Goal: Task Accomplishment & Management: Manage account settings

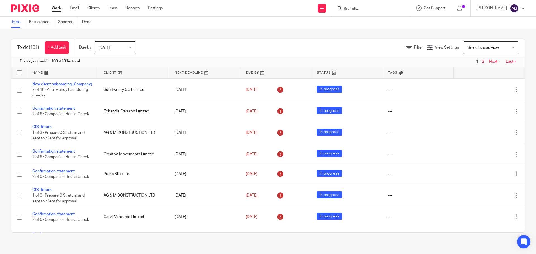
click at [366, 9] on input "Search" at bounding box center [368, 9] width 50 height 5
type input "damn"
click at [371, 23] on link at bounding box center [376, 22] width 69 height 8
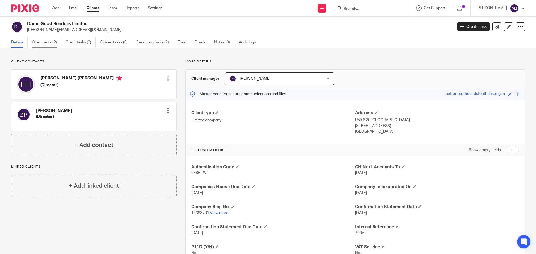
click at [49, 42] on link "Open tasks (2)" at bounding box center [47, 42] width 30 height 11
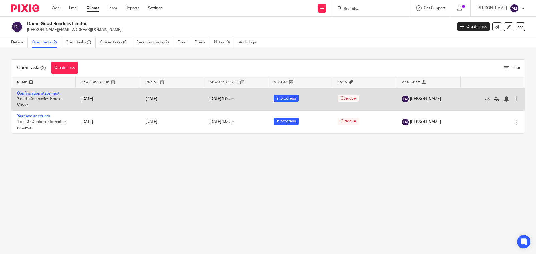
click at [486, 98] on icon at bounding box center [489, 99] width 6 height 6
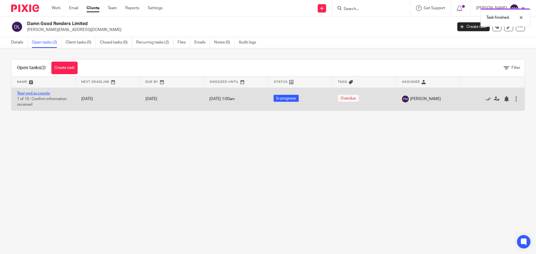
click at [40, 93] on link "Year end accounts" at bounding box center [33, 94] width 33 height 4
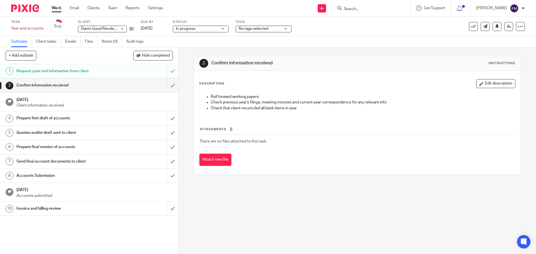
click at [60, 73] on h1 "Request year end information from client" at bounding box center [64, 71] width 97 height 8
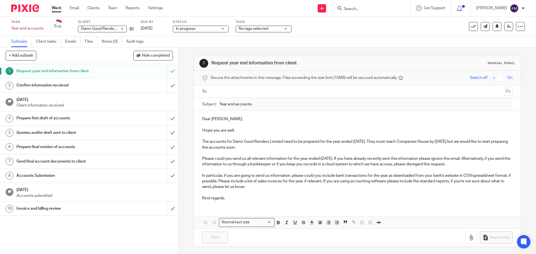
scroll to position [1, 0]
click at [216, 118] on p "Dear Heliana," at bounding box center [357, 118] width 310 height 6
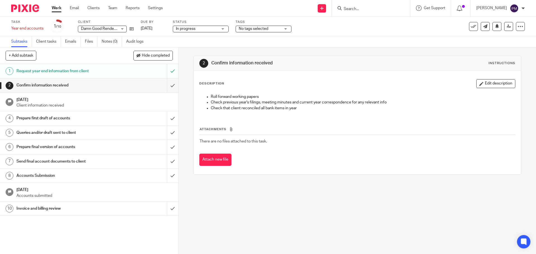
click at [103, 28] on span "Damn Good Renders Limited" at bounding box center [106, 29] width 50 height 4
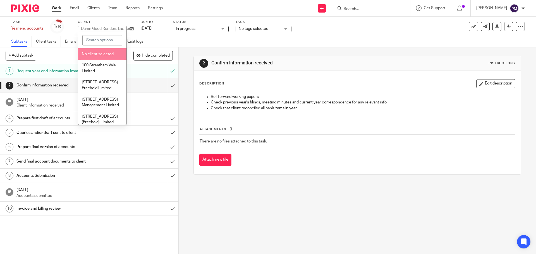
click at [130, 28] on div "Damn Good Renders Limited" at bounding box center [106, 29] width 50 height 4
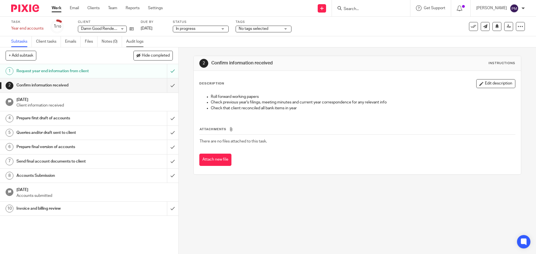
click at [130, 40] on link "Audit logs" at bounding box center [137, 41] width 22 height 11
click at [132, 29] on icon at bounding box center [132, 29] width 4 height 4
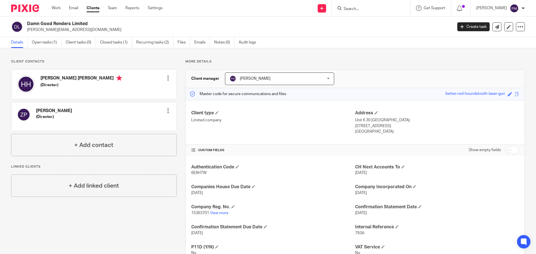
click at [166, 111] on div at bounding box center [168, 111] width 6 height 6
click at [145, 144] on button "Make primary" at bounding box center [130, 147] width 30 height 7
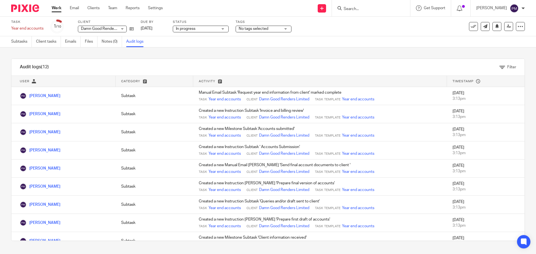
click at [361, 7] on input "Search" at bounding box center [368, 9] width 50 height 5
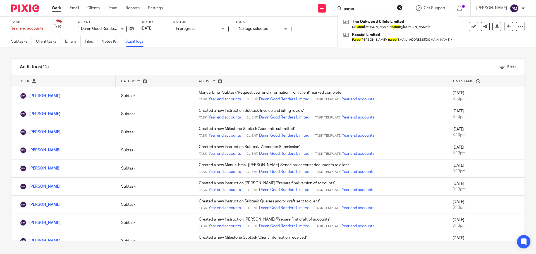
type input "paroo"
click button "submit" at bounding box center [0, 0] width 0 height 0
click at [399, 29] on link at bounding box center [398, 24] width 112 height 13
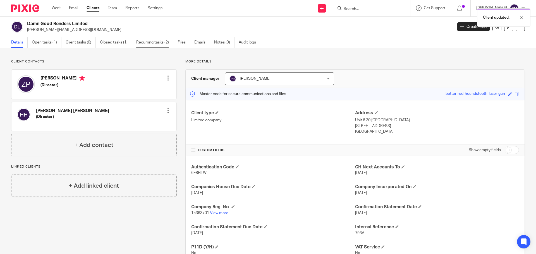
click at [159, 40] on link "Recurring tasks (2)" at bounding box center [154, 42] width 37 height 11
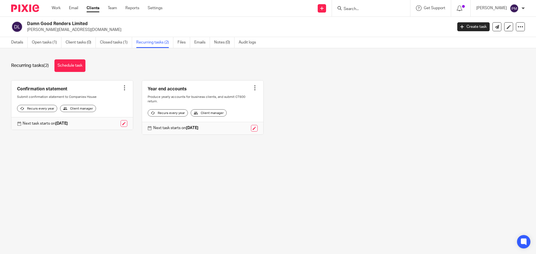
click at [198, 100] on link at bounding box center [202, 108] width 121 height 54
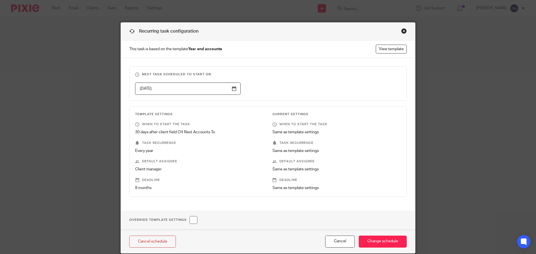
click at [404, 31] on div "Close this dialog window" at bounding box center [404, 31] width 6 height 6
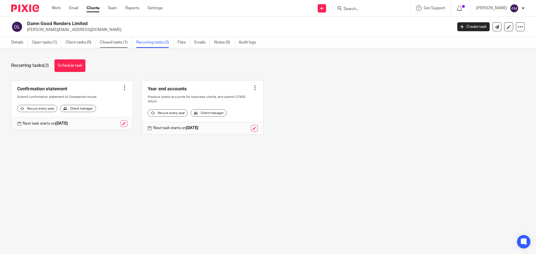
click at [113, 43] on link "Closed tasks (1)" at bounding box center [116, 42] width 32 height 11
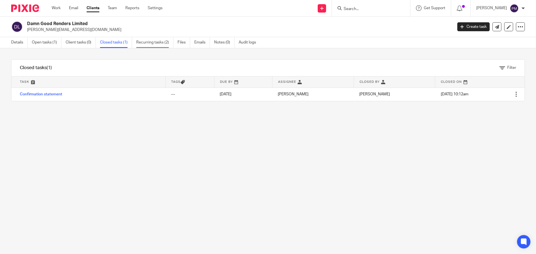
click at [147, 43] on link "Recurring tasks (2)" at bounding box center [154, 42] width 37 height 11
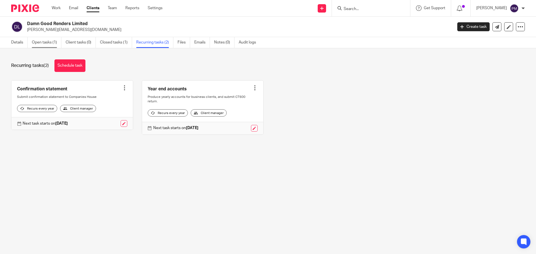
click at [46, 42] on link "Open tasks (1)" at bounding box center [47, 42] width 30 height 11
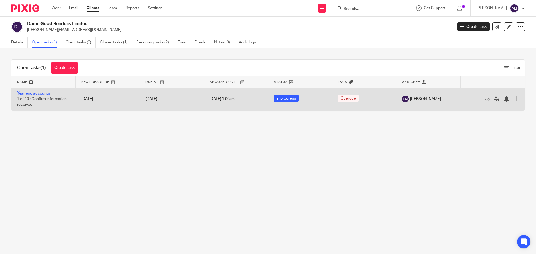
click at [41, 92] on link "Year end accounts" at bounding box center [33, 94] width 33 height 4
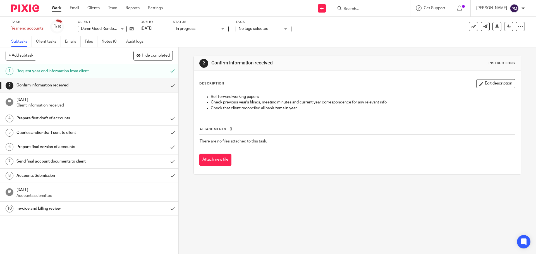
click at [64, 106] on p "Client information received" at bounding box center [94, 106] width 156 height 6
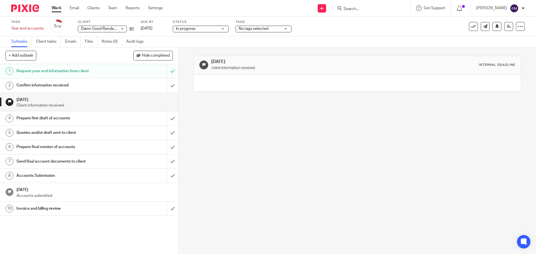
click at [72, 71] on h1 "Request year end information from client" at bounding box center [64, 71] width 97 height 8
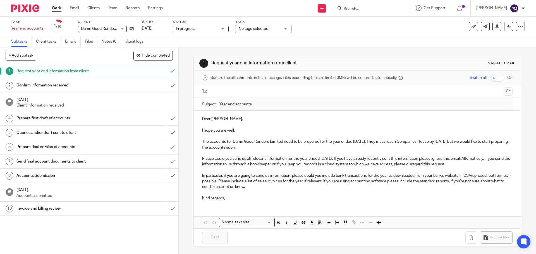
click at [247, 91] on input "text" at bounding box center [357, 92] width 289 height 6
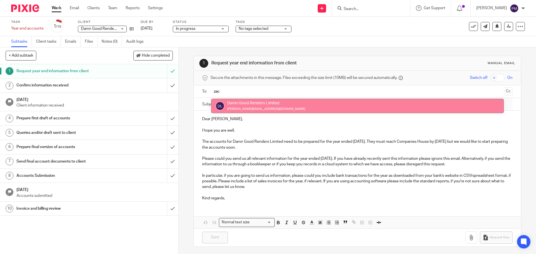
type input "zac"
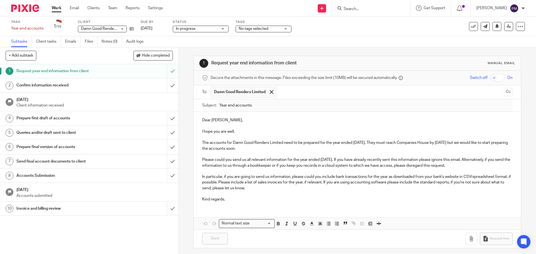
click at [275, 139] on p at bounding box center [357, 138] width 310 height 6
click at [354, 159] on p "Please could you send us all relevant information for the year ended 31 Dec 202…" at bounding box center [357, 162] width 310 height 11
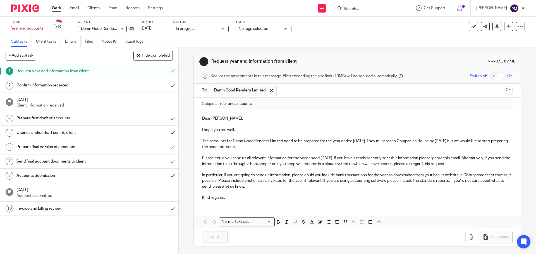
scroll to position [3, 0]
drag, startPoint x: 237, startPoint y: 192, endPoint x: 225, endPoint y: 198, distance: 13.6
click at [237, 193] on p at bounding box center [357, 192] width 310 height 6
click at [225, 198] on p "Kind regards," at bounding box center [357, 197] width 310 height 6
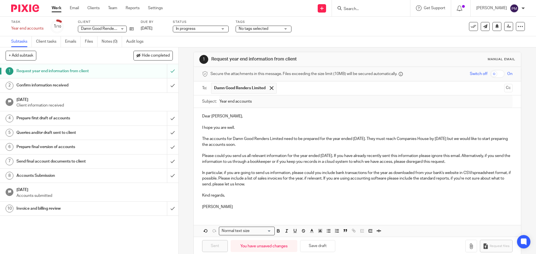
scroll to position [0, 0]
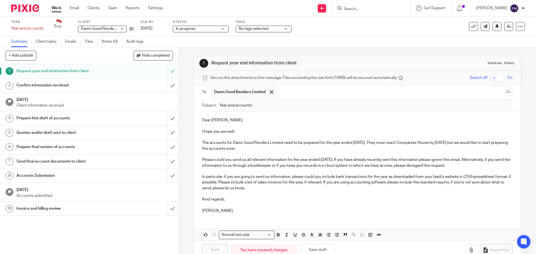
click at [289, 149] on p "The accounts for Damn Good Renders Limited need to be prepared for the year end…" at bounding box center [357, 145] width 310 height 11
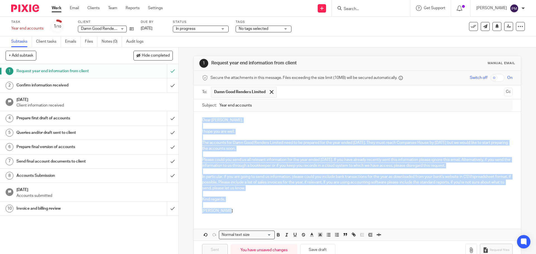
drag, startPoint x: 223, startPoint y: 197, endPoint x: 202, endPoint y: 120, distance: 80.0
click at [202, 120] on div "Dear [PERSON_NAME], I hope you are well. The accounts for Damn Good Renders Lim…" at bounding box center [357, 165] width 327 height 106
click at [279, 135] on p at bounding box center [357, 138] width 310 height 6
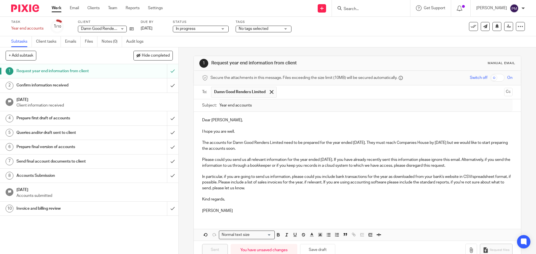
click at [499, 78] on div "Switch off On" at bounding box center [474, 78] width 78 height 8
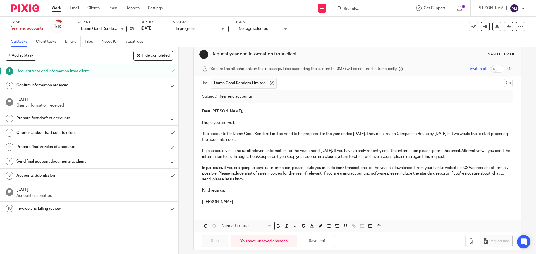
scroll to position [14, 0]
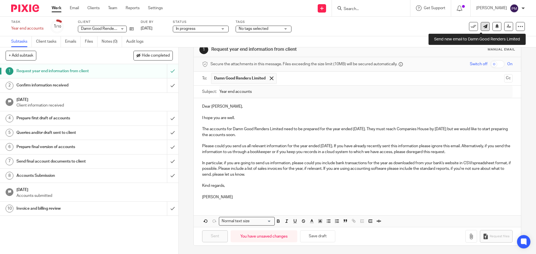
click at [483, 26] on icon at bounding box center [485, 26] width 4 height 4
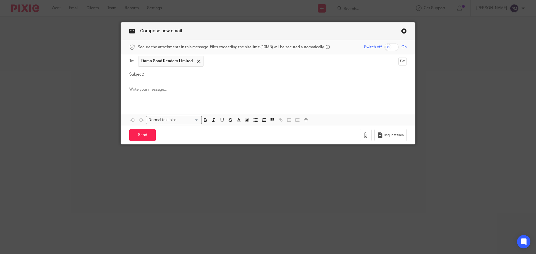
click at [402, 30] on link "Close this dialog window" at bounding box center [404, 32] width 6 height 8
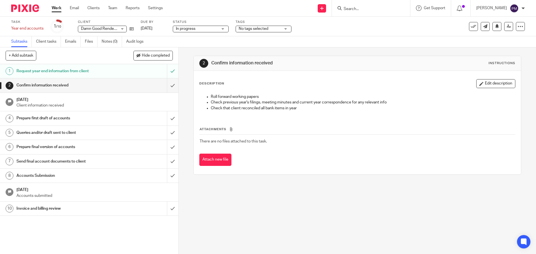
click at [55, 103] on p "Client information received" at bounding box center [94, 106] width 156 height 6
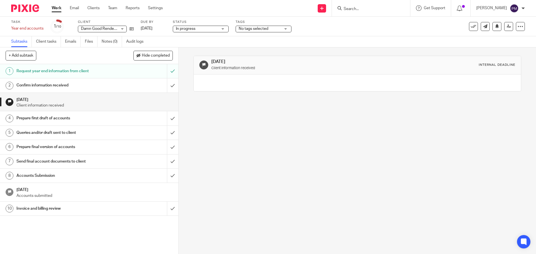
click at [30, 106] on p "Client information received" at bounding box center [94, 106] width 156 height 6
click at [57, 69] on h1 "Request year end information from client" at bounding box center [64, 71] width 97 height 8
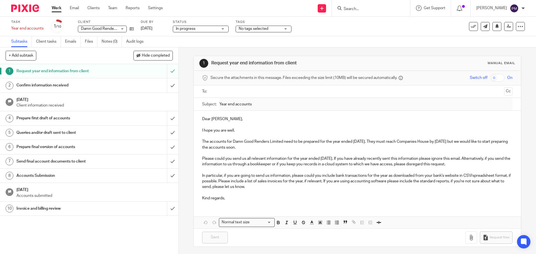
scroll to position [1, 0]
click at [252, 196] on p "Kind regards," at bounding box center [357, 198] width 310 height 6
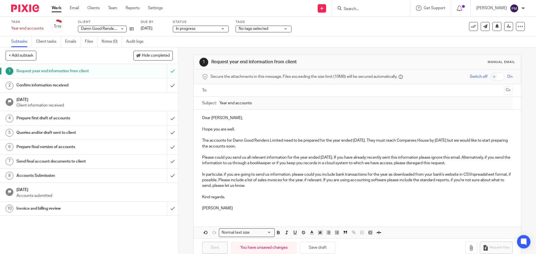
click at [242, 90] on input "text" at bounding box center [357, 90] width 289 height 6
click at [270, 150] on p "The accounts for Damn Good Renders Limited need to be prepared for the year end…" at bounding box center [357, 144] width 310 height 11
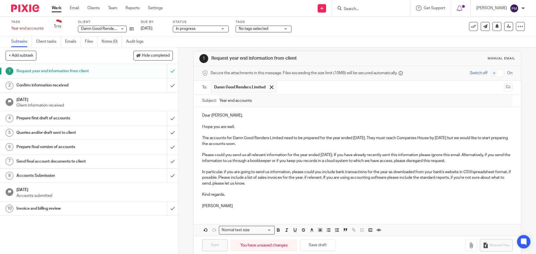
scroll to position [0, 0]
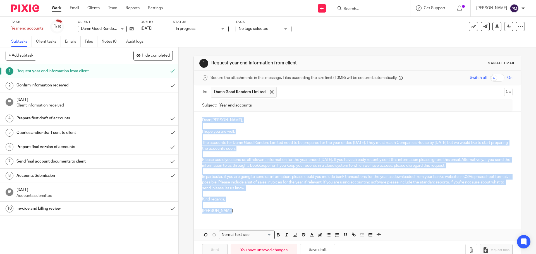
drag, startPoint x: 228, startPoint y: 215, endPoint x: 200, endPoint y: 123, distance: 96.1
click at [200, 123] on div "Dear Zachary, I hope you are well. The accounts for Damn Good Renders Limited n…" at bounding box center [357, 165] width 327 height 106
copy div "Dear Zachary, I hope you are well. The accounts for Damn Good Renders Limited n…"
click at [132, 29] on icon at bounding box center [132, 29] width 4 height 4
click at [232, 165] on p "Please could you send us all relevant information for the year ended 31 Dec 202…" at bounding box center [357, 162] width 310 height 11
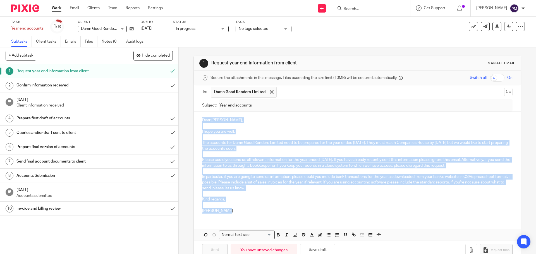
drag, startPoint x: 222, startPoint y: 211, endPoint x: 193, endPoint y: 120, distance: 95.7
click at [194, 120] on div "Dear Zachary, I hope you are well. The accounts for Damn Good Renders Limited n…" at bounding box center [357, 165] width 327 height 106
copy div "Dear Zachary, I hope you are well. The accounts for Damn Good Renders Limited n…"
click at [284, 132] on p "I hope you are well." at bounding box center [357, 132] width 310 height 6
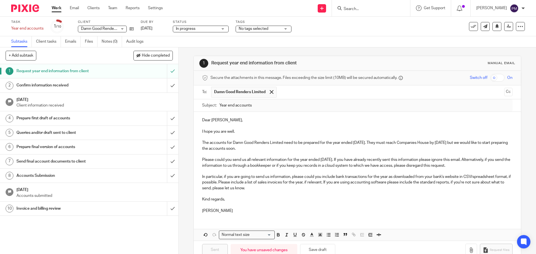
click at [215, 104] on div "Subject: Year end accounts" at bounding box center [357, 105] width 310 height 13
drag, startPoint x: 264, startPoint y: 201, endPoint x: 223, endPoint y: 185, distance: 43.8
click at [264, 201] on p "Kind regards," at bounding box center [357, 200] width 310 height 6
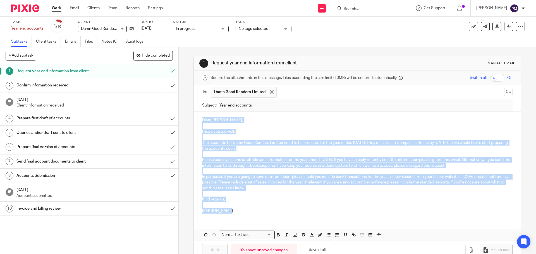
drag, startPoint x: 201, startPoint y: 120, endPoint x: 228, endPoint y: 211, distance: 95.4
click at [228, 211] on div "Dear Zachary, I hope you are well. The accounts for Damn Good Renders Limited n…" at bounding box center [357, 165] width 327 height 106
copy div "Dear Zachary, I hope you are well. The accounts for Damn Good Renders Limited n…"
drag, startPoint x: 260, startPoint y: 117, endPoint x: 256, endPoint y: 116, distance: 4.3
click at [260, 117] on div "Dear Zachary, I hope you are well. The accounts for Damn Good Renders Limited n…" at bounding box center [357, 165] width 327 height 106
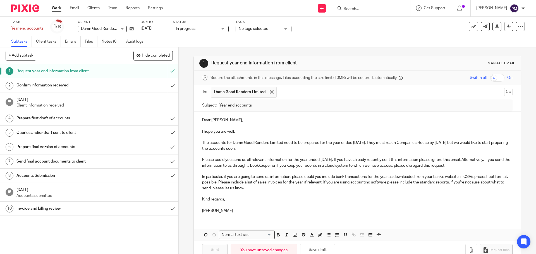
scroll to position [14, 0]
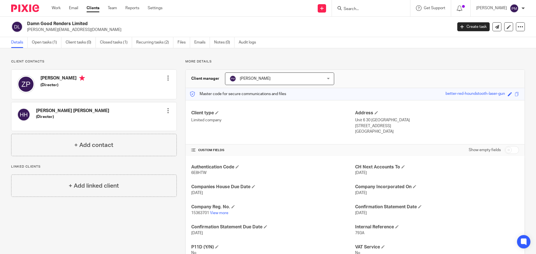
click at [165, 79] on div at bounding box center [168, 78] width 6 height 6
click at [132, 89] on link "Edit contact" at bounding box center [141, 91] width 53 height 8
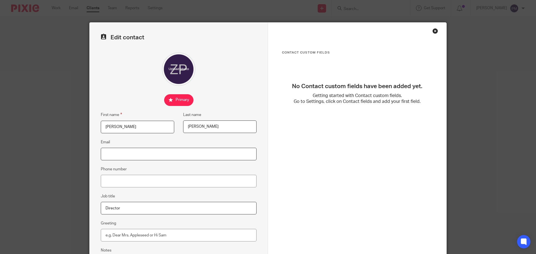
click at [123, 157] on input "Email" at bounding box center [179, 154] width 156 height 13
type input "z"
paste input "[PERSON_NAME][EMAIL_ADDRESS][DOMAIN_NAME]"
type input "[PERSON_NAME][EMAIL_ADDRESS][DOMAIN_NAME]"
click at [320, 166] on div "Contact Custom fields No Contact custom fields have been added yet. Getting sta…" at bounding box center [357, 119] width 151 height 136
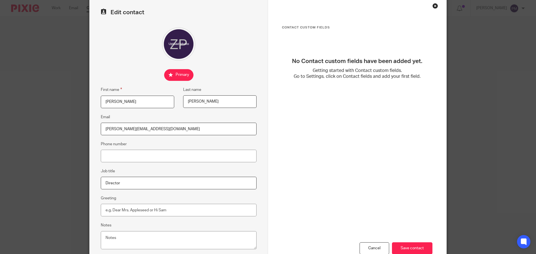
scroll to position [62, 0]
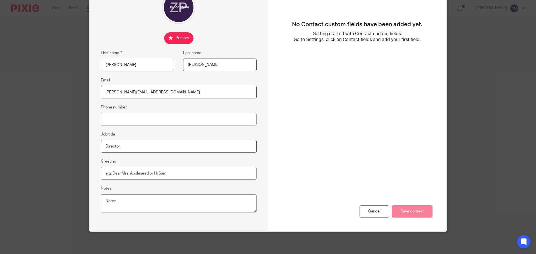
click at [414, 212] on input "Save contact" at bounding box center [412, 212] width 40 height 12
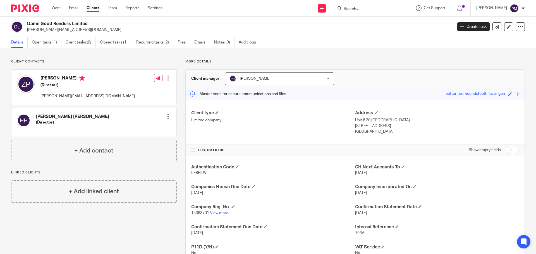
scroll to position [22, 0]
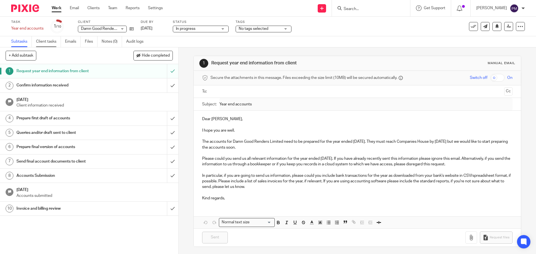
click at [50, 40] on link "Client tasks" at bounding box center [48, 41] width 25 height 11
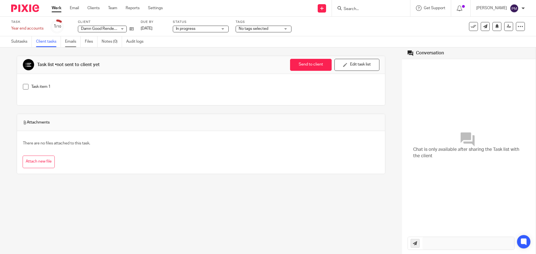
click at [74, 44] on link "Emails" at bounding box center [73, 41] width 16 height 11
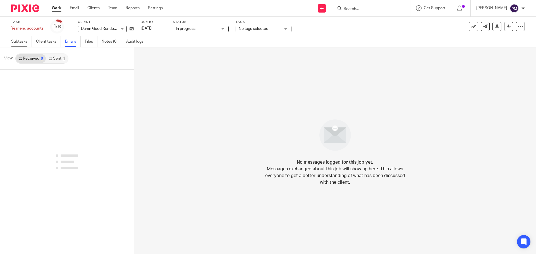
click at [25, 43] on link "Subtasks" at bounding box center [21, 41] width 21 height 11
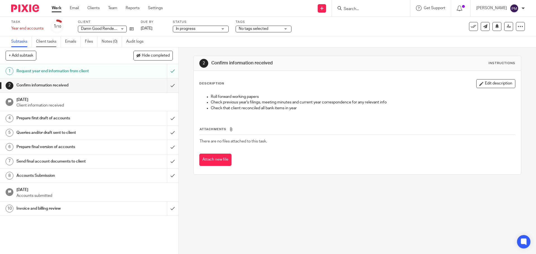
click at [52, 44] on link "Client tasks" at bounding box center [48, 41] width 25 height 11
click at [65, 43] on link "Emails" at bounding box center [73, 41] width 16 height 11
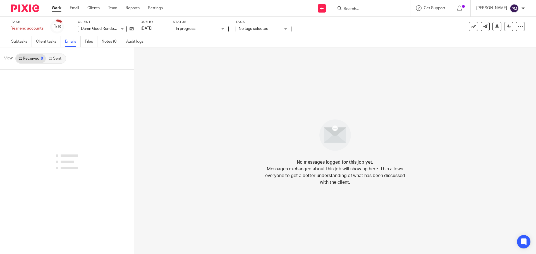
click at [58, 59] on link "Sent" at bounding box center [56, 58] width 20 height 9
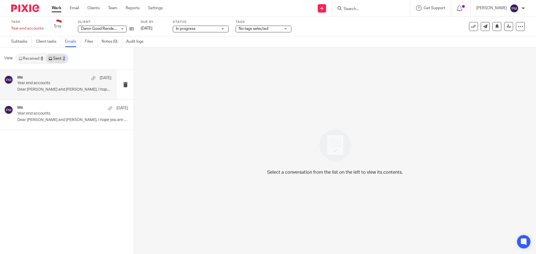
click at [49, 84] on p "Year end accounts" at bounding box center [54, 83] width 75 height 5
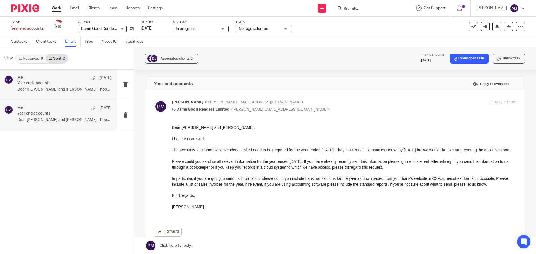
click at [64, 94] on div "Me 5 Mar Year end accounts Dear Zach and Heliana, I hope you are well...." at bounding box center [64, 84] width 94 height 19
click at [69, 182] on div "Me 5 Mar Year end accounts Dear Zach and Heliana, I hope you are well.... Me 5 …" at bounding box center [67, 162] width 134 height 185
click at [53, 117] on div "Me 5 Mar Year end accounts Dear Zach and Heliana, I hope you are well...." at bounding box center [64, 115] width 94 height 19
click at [58, 81] on div "Me 5 Mar" at bounding box center [64, 78] width 94 height 6
click at [52, 42] on link "Client tasks" at bounding box center [48, 41] width 25 height 11
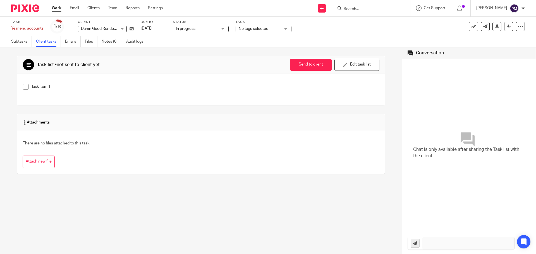
click at [363, 7] on input "Search" at bounding box center [368, 9] width 50 height 5
type input "pixel"
click at [367, 24] on link at bounding box center [376, 22] width 69 height 8
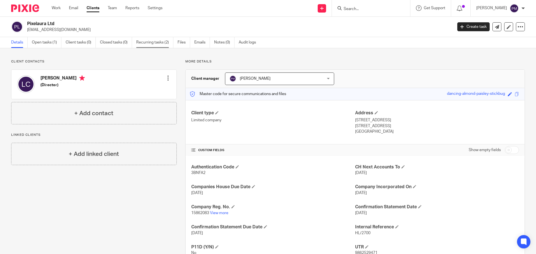
click at [148, 42] on link "Recurring tasks (2)" at bounding box center [154, 42] width 37 height 11
click at [167, 80] on div at bounding box center [168, 78] width 6 height 6
click at [149, 91] on link "Edit contact" at bounding box center [141, 91] width 53 height 8
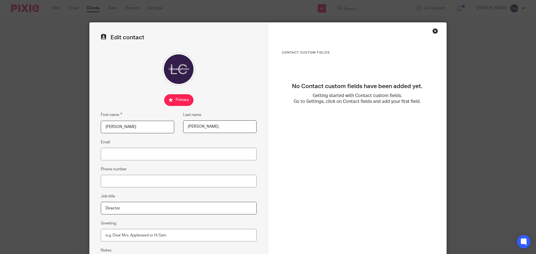
click at [433, 32] on div "Close this dialog window" at bounding box center [436, 31] width 6 height 6
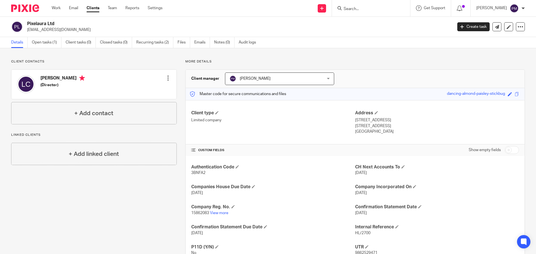
click at [166, 80] on div at bounding box center [168, 78] width 6 height 6
click at [156, 92] on link "Edit contact" at bounding box center [141, 91] width 53 height 8
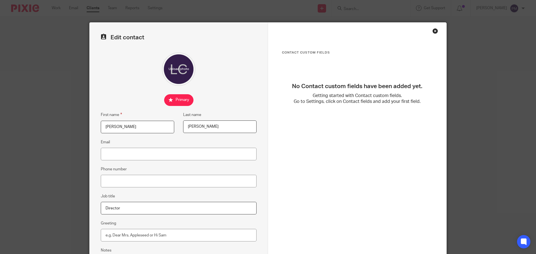
click at [142, 161] on div "Edit contact First name [PERSON_NAME] Last name [PERSON_NAME] Email Phone numbe…" at bounding box center [179, 158] width 178 height 271
click at [143, 156] on input "Email" at bounding box center [179, 154] width 156 height 13
paste input "[EMAIL_ADDRESS][DOMAIN_NAME]"
type input "[EMAIL_ADDRESS][DOMAIN_NAME]"
click at [345, 166] on div "Contact Custom fields No Contact custom fields have been added yet. Getting sta…" at bounding box center [357, 119] width 151 height 136
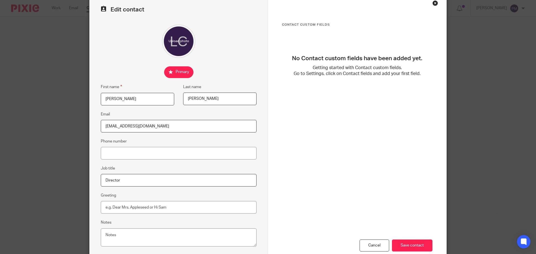
scroll to position [62, 0]
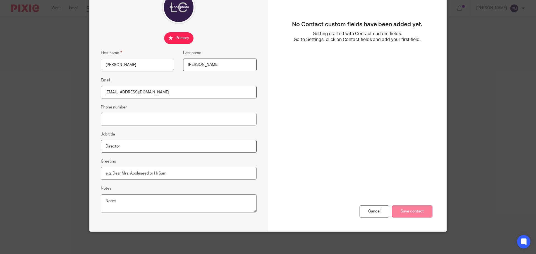
click at [406, 211] on input "Save contact" at bounding box center [412, 212] width 40 height 12
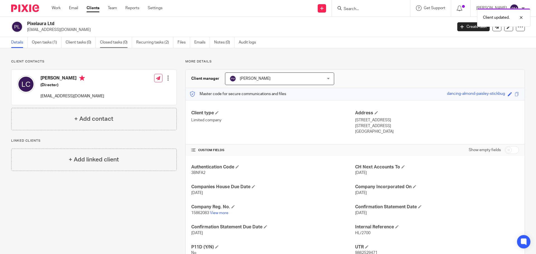
click at [117, 43] on link "Closed tasks (0)" at bounding box center [116, 42] width 32 height 11
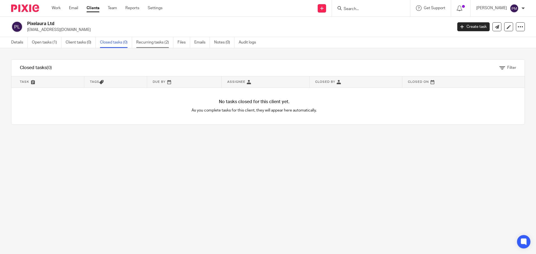
click at [148, 44] on link "Recurring tasks (2)" at bounding box center [154, 42] width 37 height 11
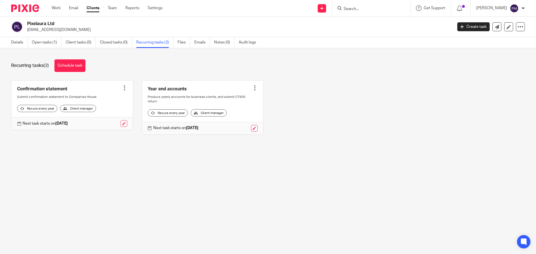
click at [164, 91] on link at bounding box center [202, 108] width 121 height 54
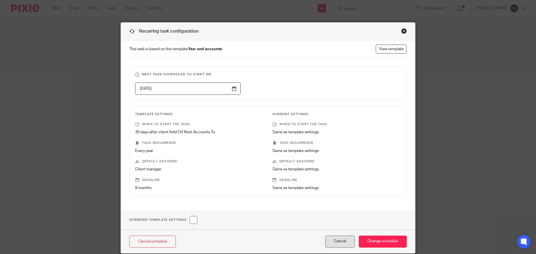
click at [342, 245] on button "Cancel" at bounding box center [340, 242] width 30 height 12
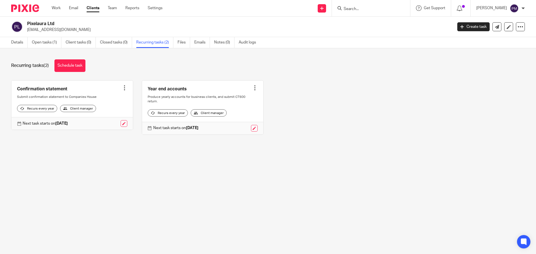
drag, startPoint x: 61, startPoint y: 23, endPoint x: 23, endPoint y: 23, distance: 37.4
click at [23, 23] on div "Pixelaura Ltd laurahigueras@hotmail.com" at bounding box center [230, 27] width 438 height 12
copy div "Pixelaura Ltd"
click at [194, 42] on ul "Details Open tasks (1) Client tasks (0) Closed tasks (0) Recurring tasks (2) Fi…" at bounding box center [137, 42] width 253 height 11
click at [201, 43] on link "Emails" at bounding box center [202, 42] width 16 height 11
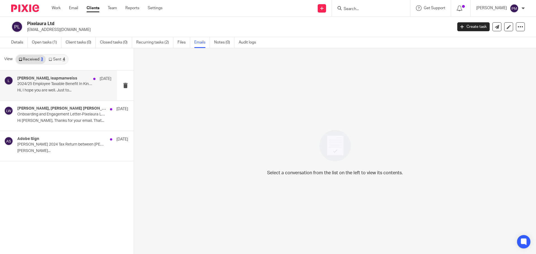
click at [54, 85] on p "2024/25 Employee Taxable Benefit In Kind Information Request" at bounding box center [54, 84] width 75 height 5
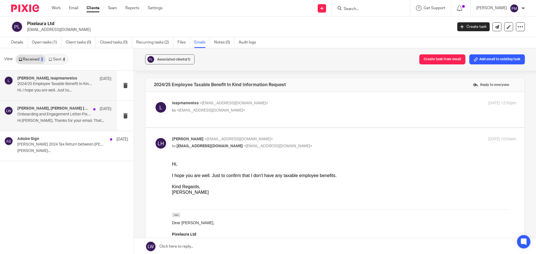
click at [57, 108] on h4 "Laura Higueras, Leapman Weiss" at bounding box center [53, 108] width 73 height 5
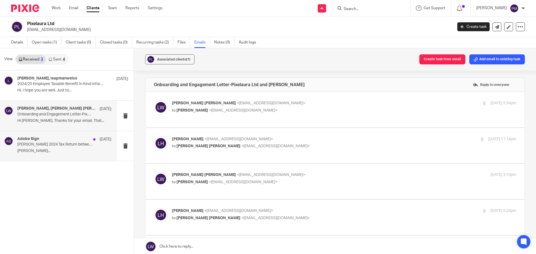
click at [61, 146] on p "Laura Higueras Correas 2024 Tax Return between Leapman Weiss and Laura Higueras…" at bounding box center [54, 144] width 75 height 5
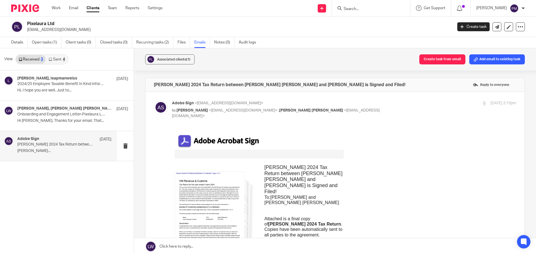
click at [32, 59] on link "Received 3" at bounding box center [31, 59] width 30 height 9
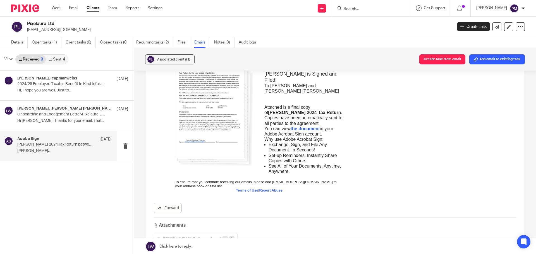
scroll to position [183, 0]
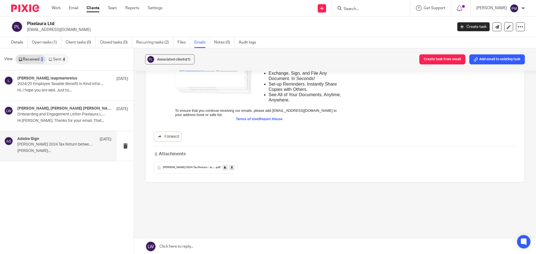
click at [56, 60] on link "Sent 4" at bounding box center [57, 59] width 22 height 9
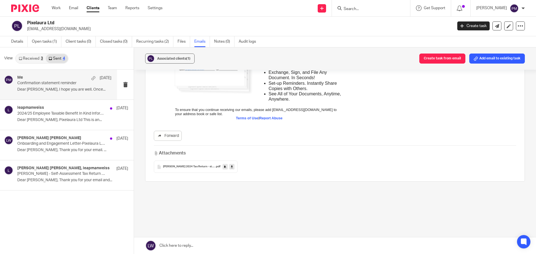
click at [66, 90] on p "Dear Laura, I hope you are well. Once..." at bounding box center [64, 89] width 94 height 5
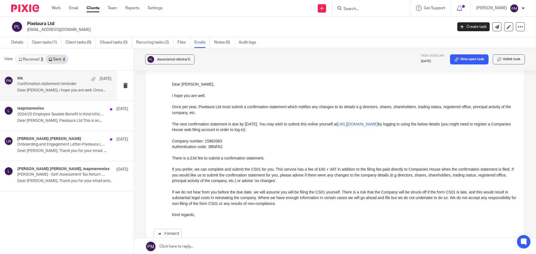
scroll to position [0, 0]
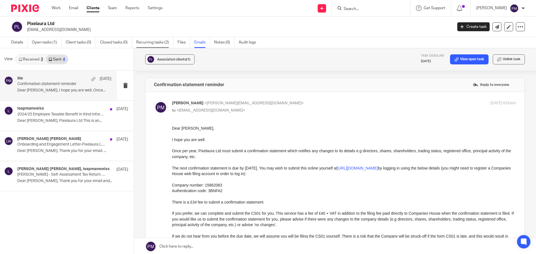
click at [157, 44] on link "Recurring tasks (2)" at bounding box center [154, 42] width 37 height 11
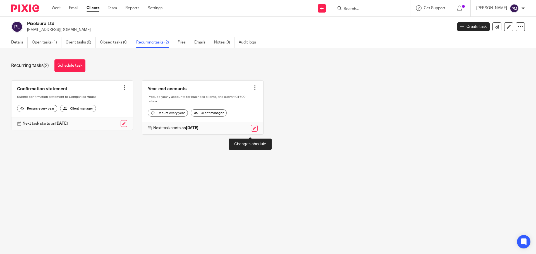
click at [251, 132] on link at bounding box center [254, 128] width 7 height 7
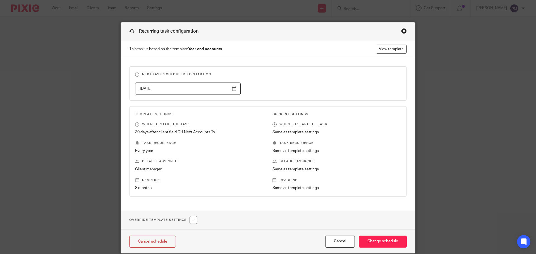
click at [403, 33] on div "Close this dialog window" at bounding box center [404, 31] width 6 height 6
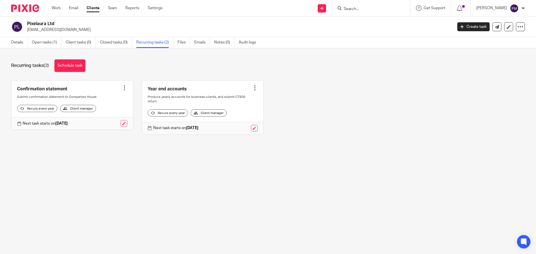
click at [318, 189] on main "Pixelaura Ltd laurahigueras@hotmail.com Create task Update from Companies House…" at bounding box center [268, 127] width 536 height 254
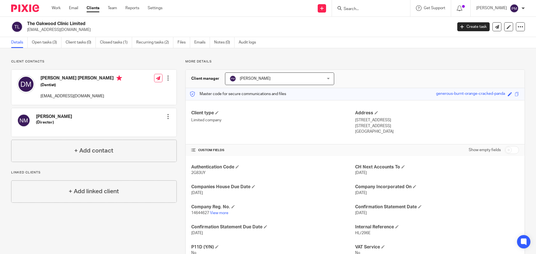
click at [364, 10] on input "Search" at bounding box center [368, 9] width 50 height 5
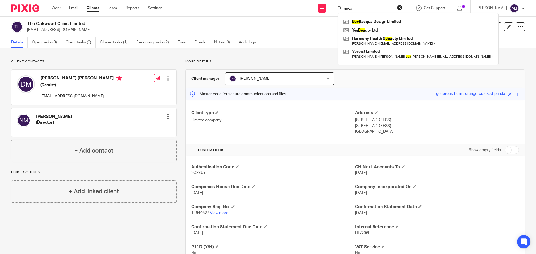
type input "beva"
click button "submit" at bounding box center [0, 0] width 0 height 0
click at [366, 23] on link at bounding box center [418, 22] width 152 height 8
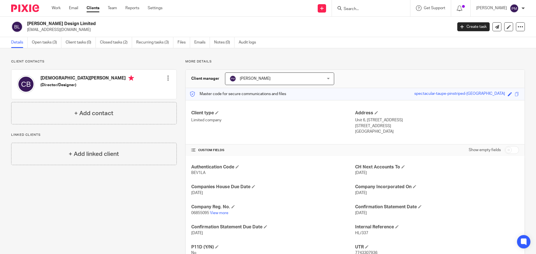
click at [168, 80] on div at bounding box center [168, 78] width 6 height 6
click at [158, 90] on link "Edit contact" at bounding box center [141, 91] width 53 height 8
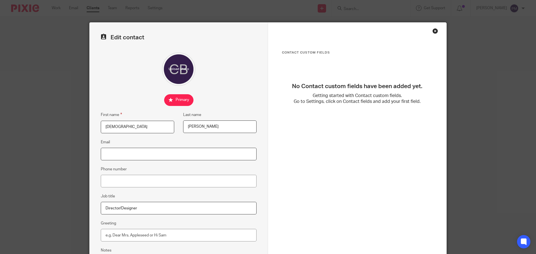
click at [166, 159] on input "Email" at bounding box center [179, 154] width 156 height 13
paste input ""Cbevil@gmail.com" <Cbevil@gmail.com>"
drag, startPoint x: 142, startPoint y: 155, endPoint x: 87, endPoint y: 151, distance: 54.9
click at [89, 151] on div "Edit contact First name Christian Last name Bevilacqua Email "Cbevil@gmail.com"…" at bounding box center [267, 158] width 357 height 272
click at [154, 156] on input "Cbevil@gmail.com>" at bounding box center [179, 154] width 156 height 13
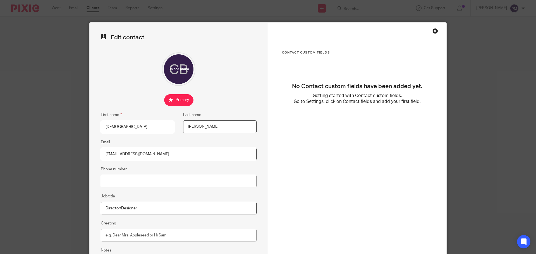
type input "Cbevil@gmail.com"
click at [340, 171] on div "Contact Custom fields No Contact custom fields have been added yet. Getting sta…" at bounding box center [357, 119] width 151 height 136
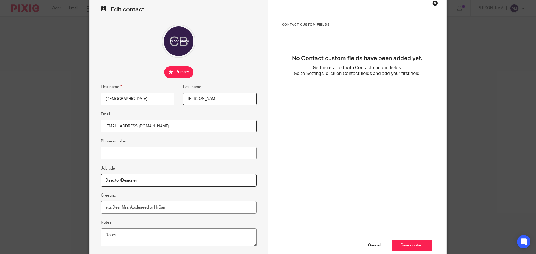
scroll to position [62, 0]
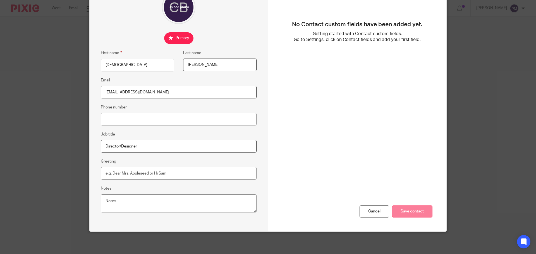
click at [422, 211] on input "Save contact" at bounding box center [412, 212] width 40 height 12
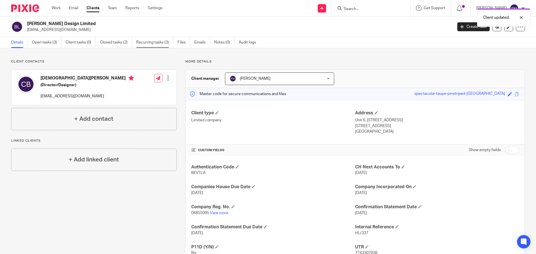
click at [143, 44] on link "Recurring tasks (3)" at bounding box center [154, 42] width 37 height 11
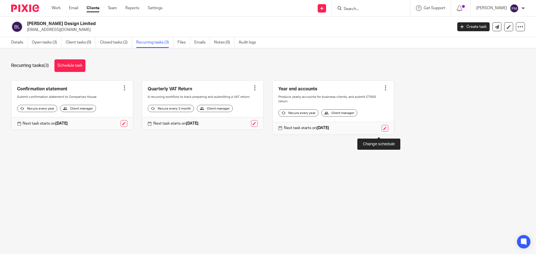
click at [382, 131] on link at bounding box center [385, 128] width 7 height 7
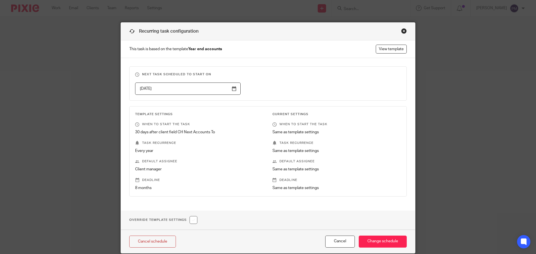
click at [403, 29] on div "Close this dialog window" at bounding box center [404, 31] width 6 height 6
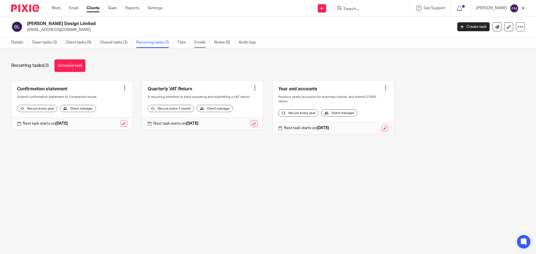
click at [199, 44] on link "Emails" at bounding box center [202, 42] width 16 height 11
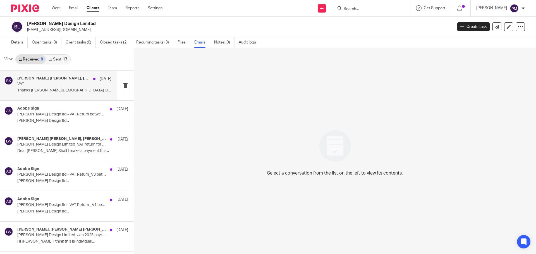
click at [49, 86] on p "VAT" at bounding box center [54, 84] width 75 height 5
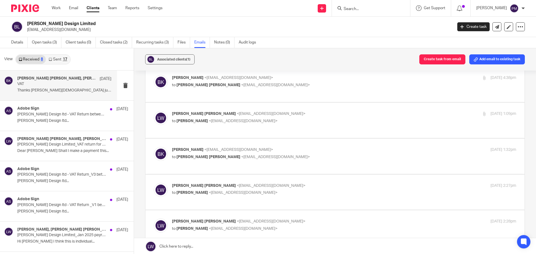
scroll to position [168, 0]
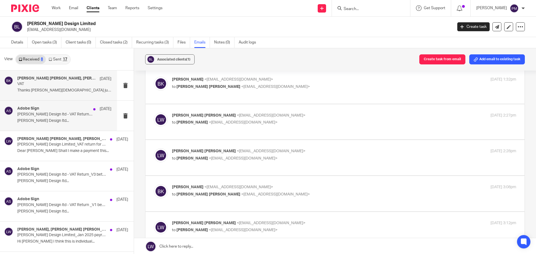
click at [53, 119] on p "Bevilacqua Design ltd..." at bounding box center [64, 121] width 94 height 5
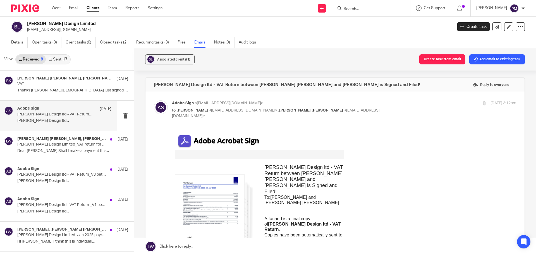
scroll to position [0, 0]
click at [53, 146] on p "Bevilacqua Design Limited_VAT return for the quarter ended 31st Jan 2025" at bounding box center [54, 144] width 75 height 5
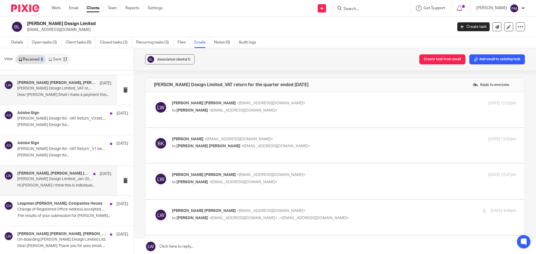
scroll to position [58, 0]
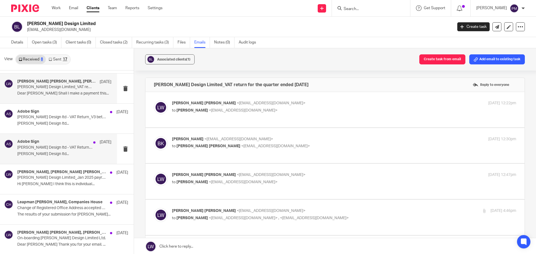
click at [58, 153] on p "Bevilacqua Design ltd..." at bounding box center [64, 154] width 94 height 5
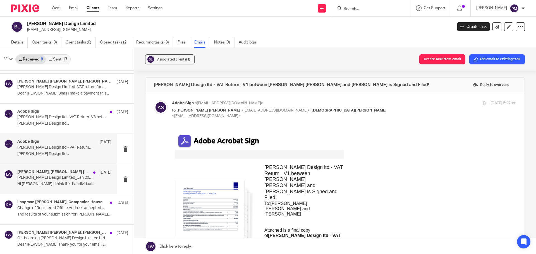
scroll to position [0, 0]
click at [57, 180] on p "Bevilacqua Design Limited_Jan 2025 payroll" at bounding box center [54, 178] width 75 height 5
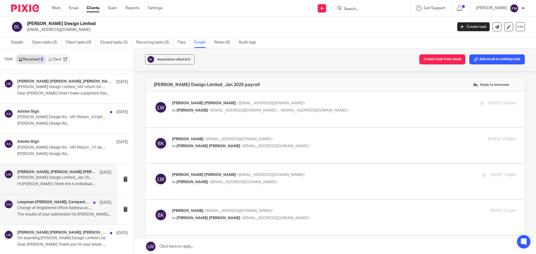
click at [54, 214] on p "The results of your submission for BEVILACQUA..." at bounding box center [64, 215] width 94 height 5
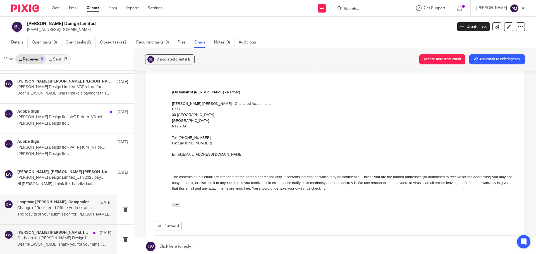
scroll to position [1, 0]
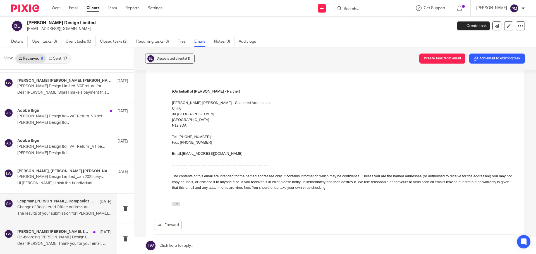
click at [38, 239] on p "On-boarding Bevilacqua Design Limited Ltd." at bounding box center [54, 237] width 75 height 5
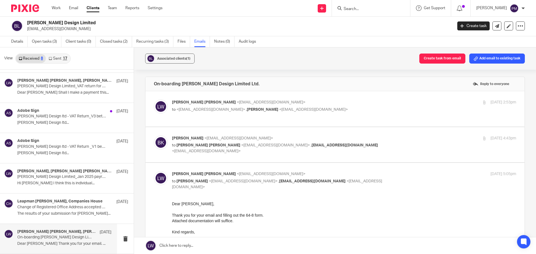
scroll to position [56, 0]
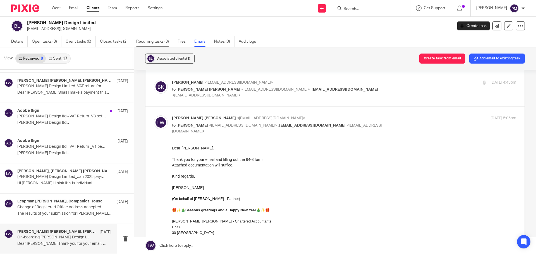
click at [145, 42] on link "Recurring tasks (3)" at bounding box center [154, 41] width 37 height 11
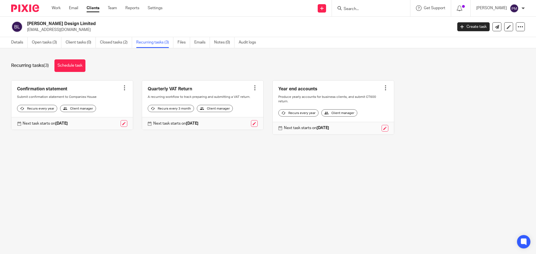
click at [294, 88] on link at bounding box center [333, 108] width 121 height 54
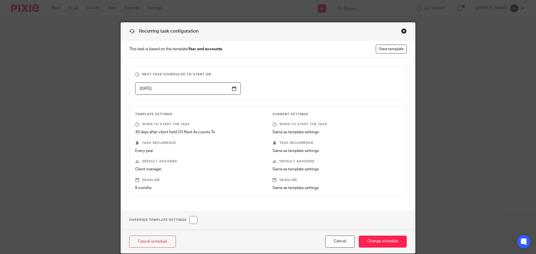
click at [402, 32] on div "Close this dialog window" at bounding box center [404, 31] width 6 height 6
